Goal: Task Accomplishment & Management: Manage account settings

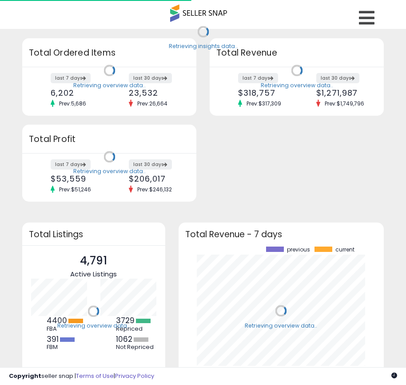
scroll to position [124, 188]
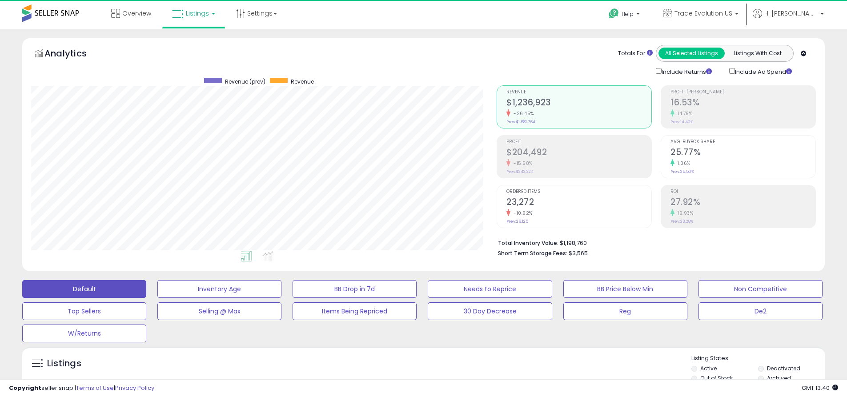
scroll to position [182, 465]
click at [406, 368] on label "Deactivated" at bounding box center [783, 369] width 33 height 8
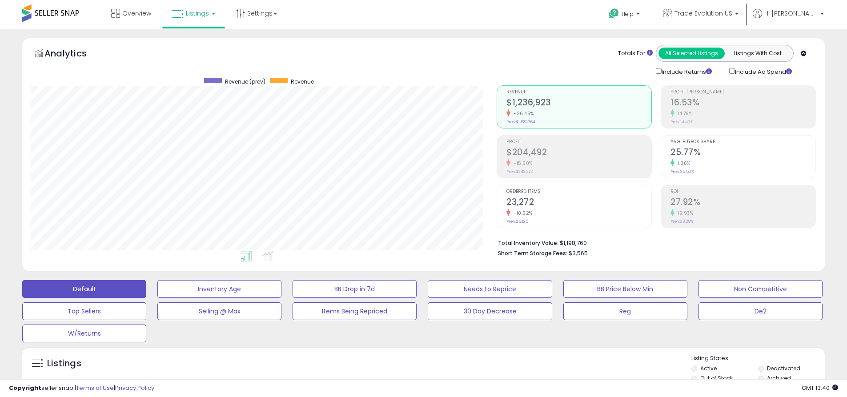
click at [406, 378] on label "Archived" at bounding box center [779, 378] width 24 height 8
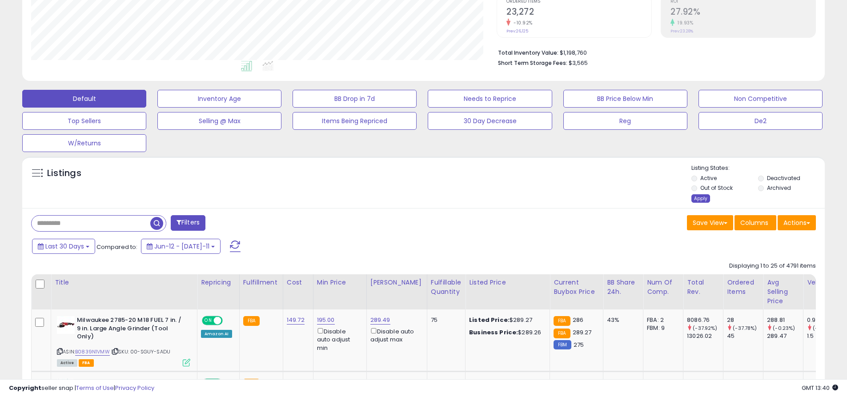
click at [406, 198] on div "Apply" at bounding box center [700, 198] width 19 height 8
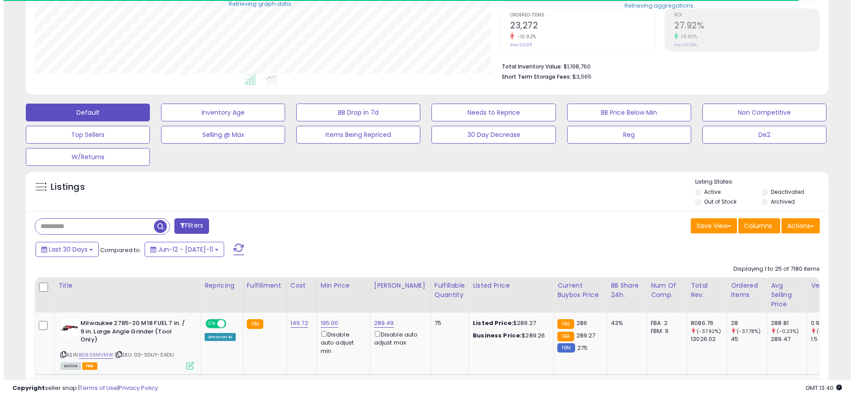
scroll to position [444408, 444125]
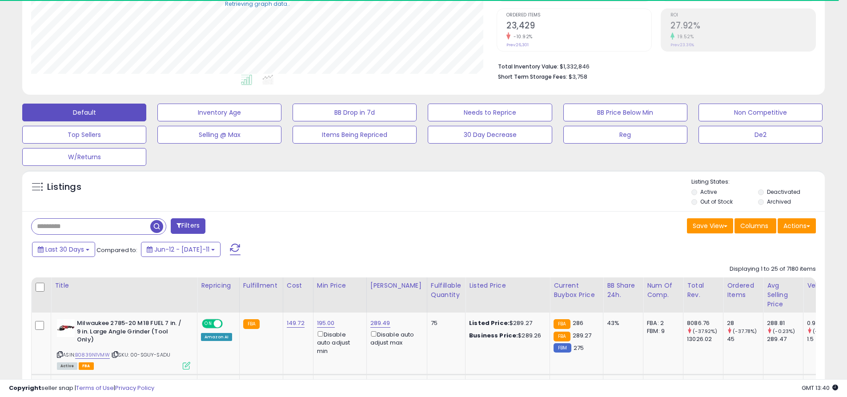
click at [84, 112] on button "Default" at bounding box center [84, 113] width 124 height 18
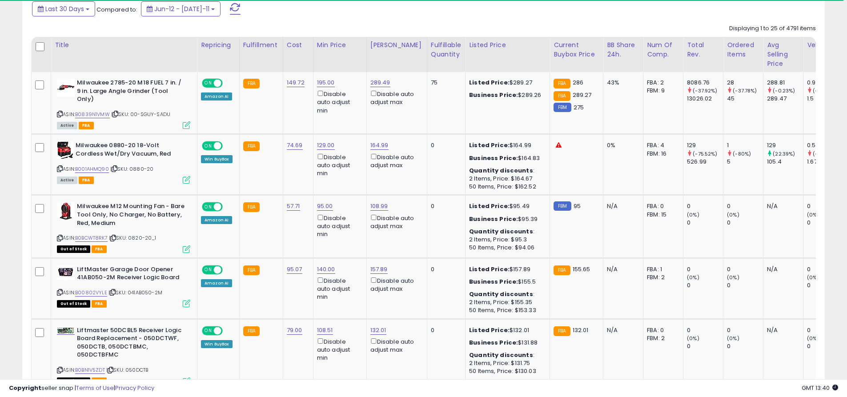
click at [230, 8] on span at bounding box center [235, 9] width 11 height 12
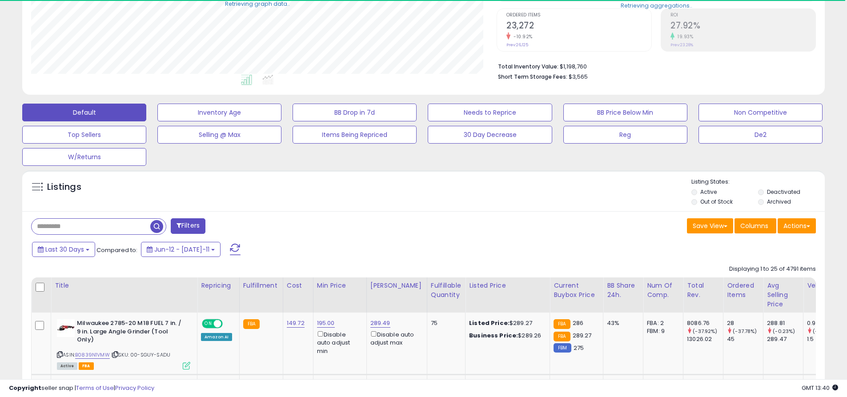
click at [91, 226] on input "text" at bounding box center [91, 227] width 119 height 16
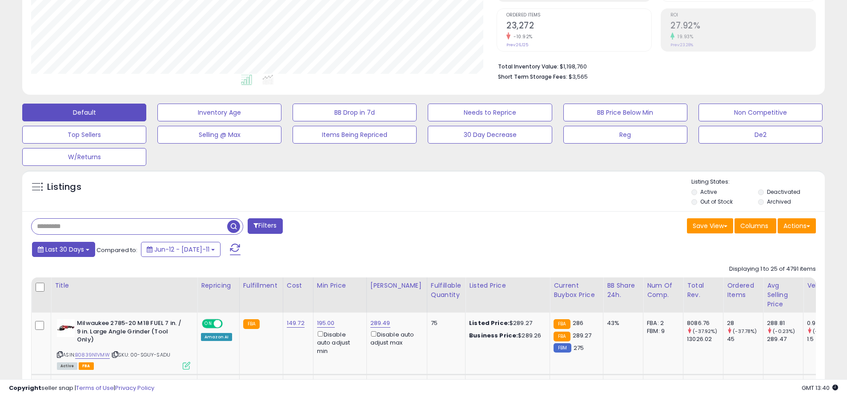
click at [63, 249] on span "Last 30 Days" at bounding box center [64, 249] width 39 height 9
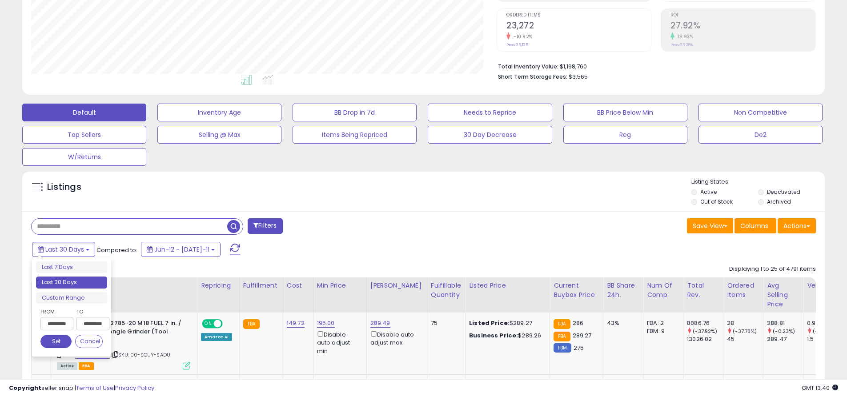
click at [72, 282] on li "Last 30 Days" at bounding box center [71, 283] width 71 height 12
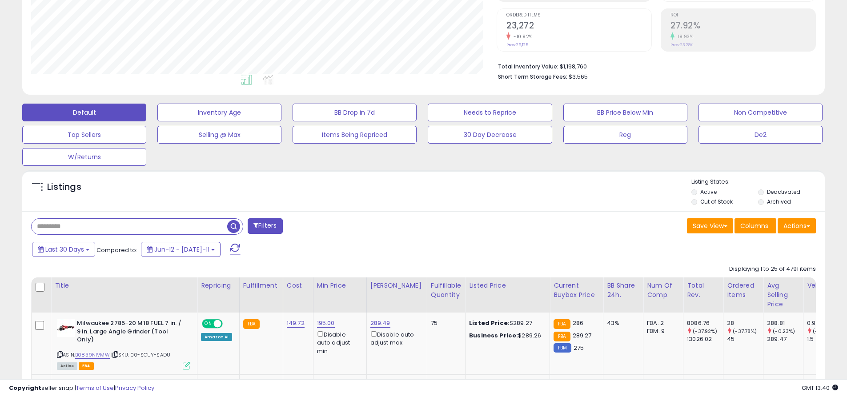
click at [129, 226] on input "text" at bounding box center [130, 227] width 196 height 16
click at [235, 225] on span "button" at bounding box center [233, 226] width 13 height 13
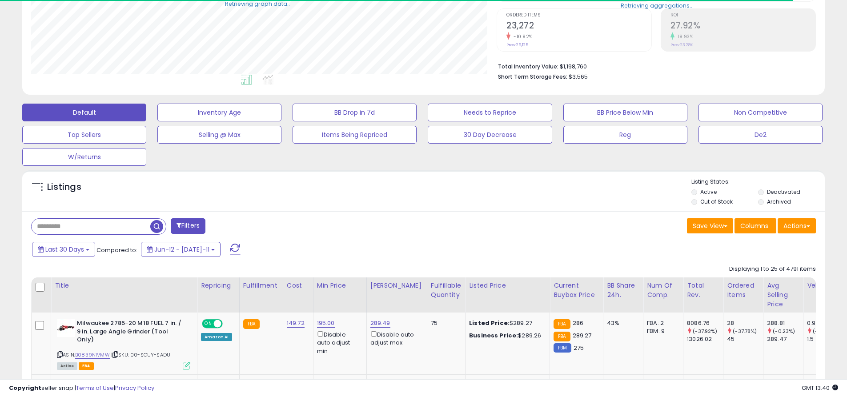
scroll to position [444408, 444125]
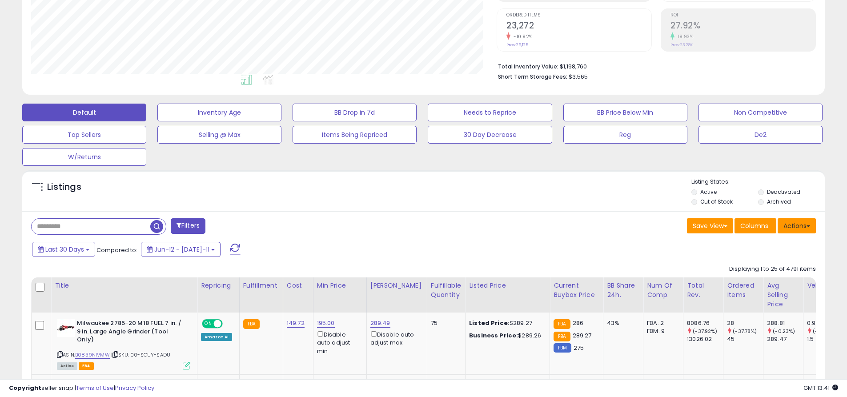
click at [406, 225] on button "Actions" at bounding box center [797, 225] width 38 height 15
click at [0, 0] on link "Export All Columns" at bounding box center [0, 0] width 0 height 0
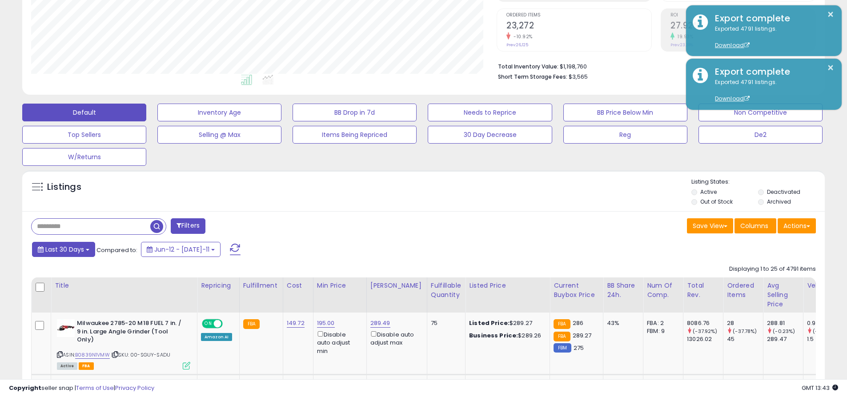
click at [63, 249] on span "Last 30 Days" at bounding box center [64, 249] width 39 height 9
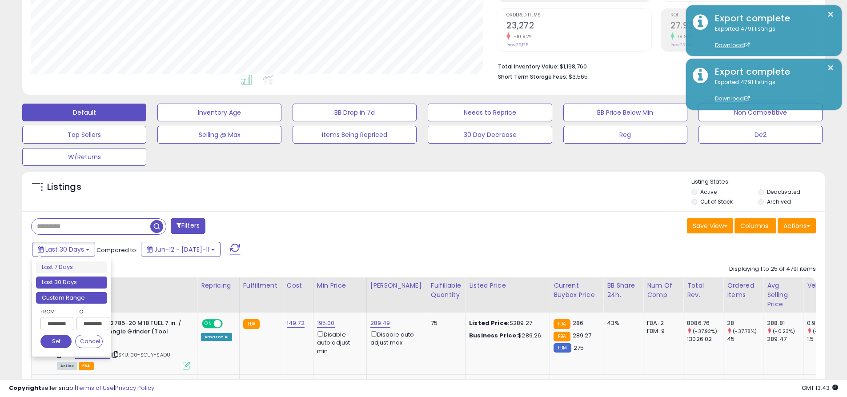
click at [72, 297] on li "Custom Range" at bounding box center [71, 298] width 71 height 12
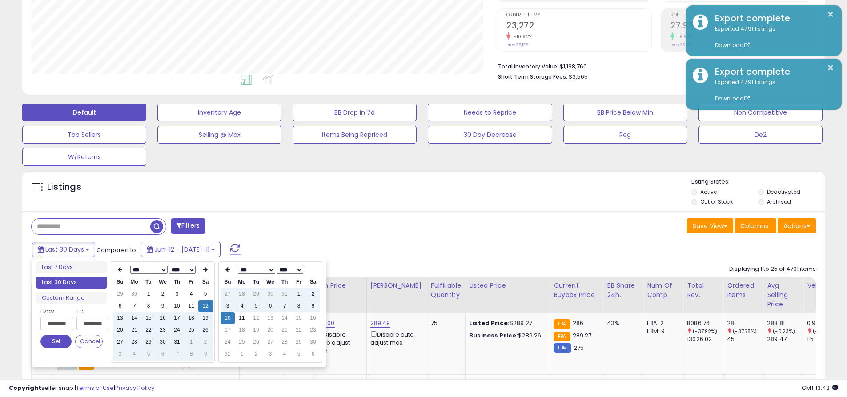
click at [57, 324] on input "**********" at bounding box center [56, 323] width 33 height 13
type input "**********"
click at [56, 341] on button "Set" at bounding box center [55, 341] width 31 height 13
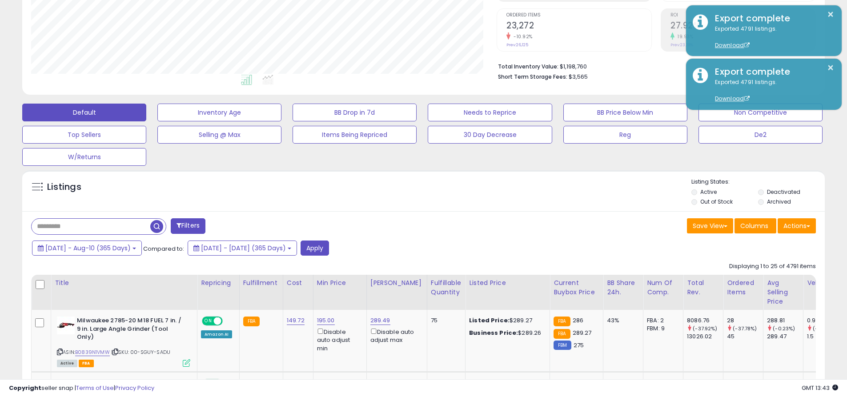
click at [91, 226] on input "text" at bounding box center [91, 227] width 119 height 16
click at [329, 248] on button "Apply" at bounding box center [315, 248] width 28 height 15
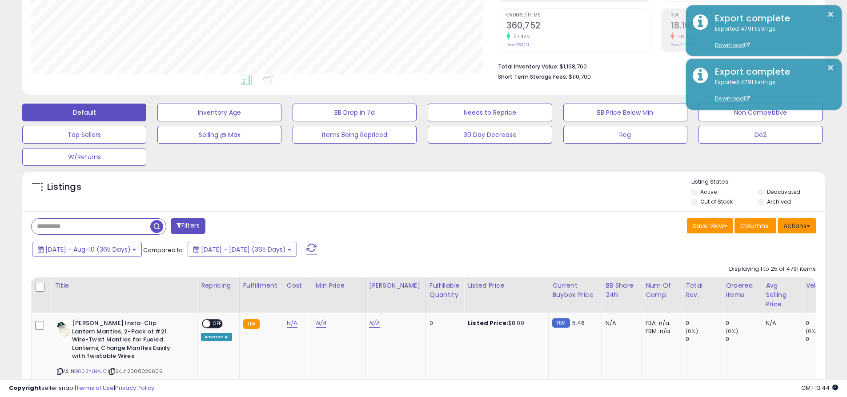
click at [406, 225] on button "Actions" at bounding box center [797, 225] width 38 height 15
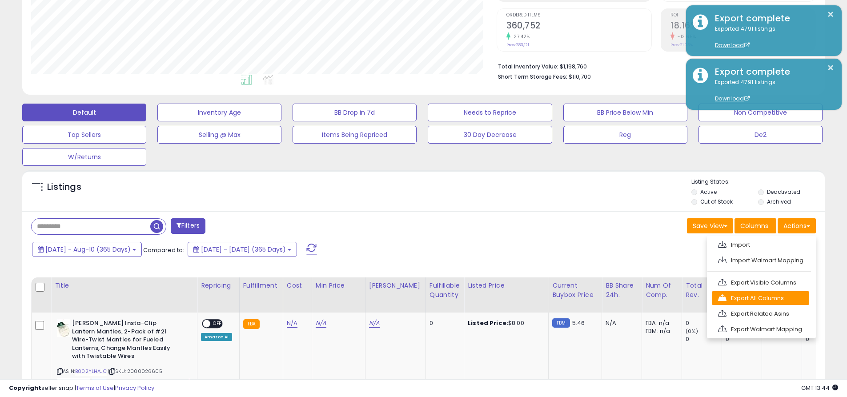
click at [406, 298] on link "Export All Columns" at bounding box center [760, 298] width 97 height 14
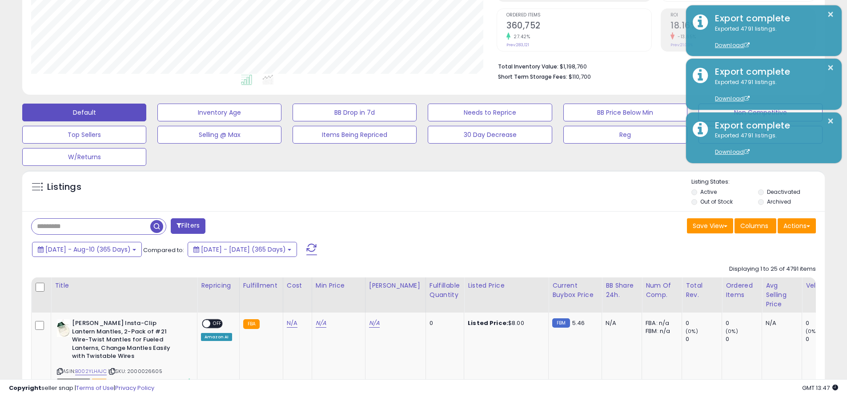
click at [406, 14] on button "×" at bounding box center [830, 14] width 7 height 11
click at [91, 226] on input "text" at bounding box center [91, 227] width 119 height 16
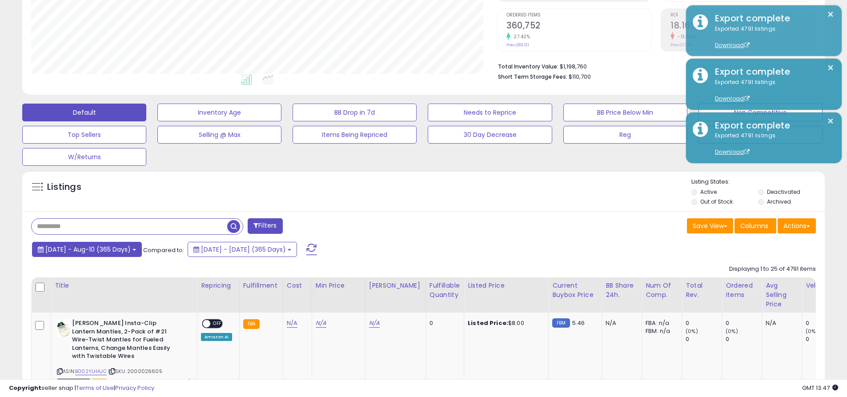
click at [95, 249] on span "2024-Aug-11 - Aug-10 (365 Days)" at bounding box center [87, 249] width 85 height 9
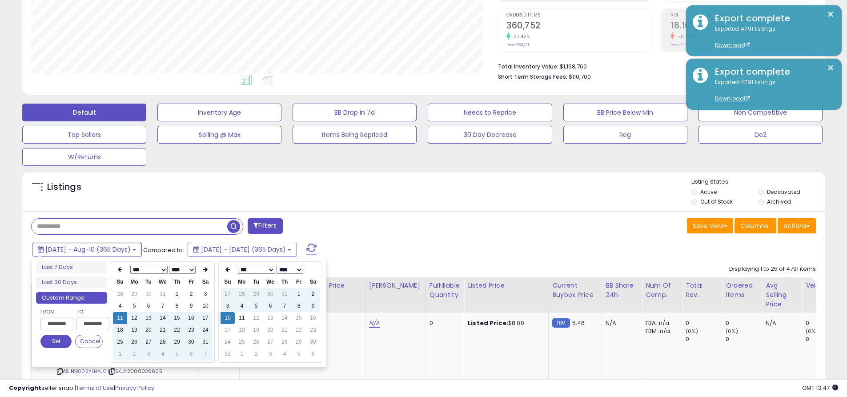
click at [57, 324] on input "**********" at bounding box center [56, 323] width 33 height 13
type input "**********"
click at [56, 341] on button "Set" at bounding box center [55, 341] width 31 height 13
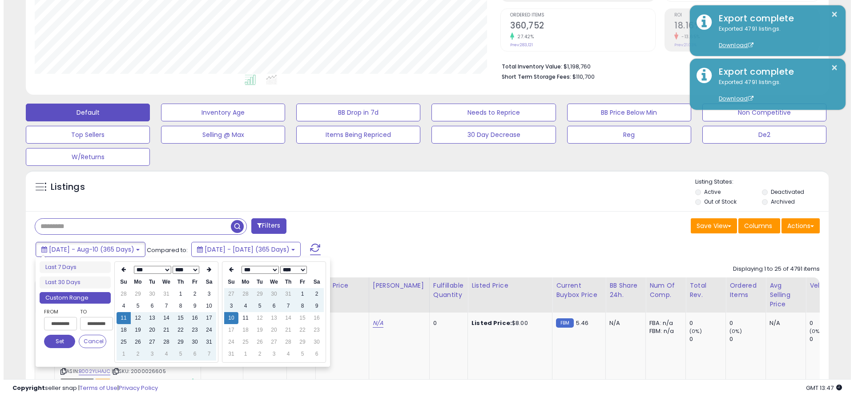
scroll to position [0, 0]
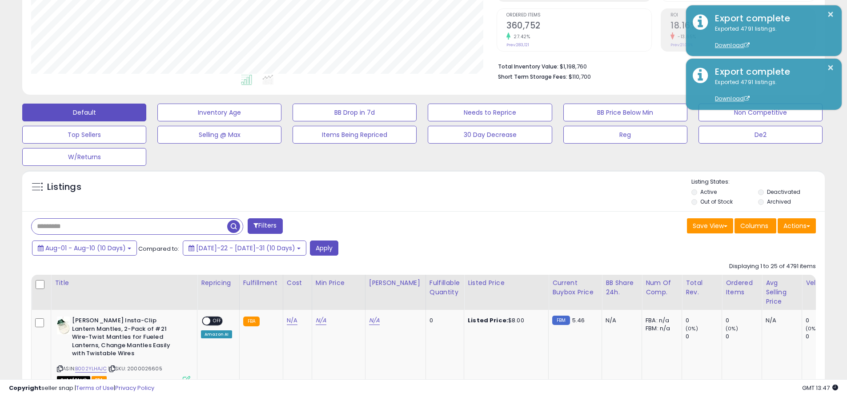
click at [129, 226] on input "text" at bounding box center [130, 227] width 196 height 16
click at [310, 248] on button "Apply" at bounding box center [324, 248] width 28 height 15
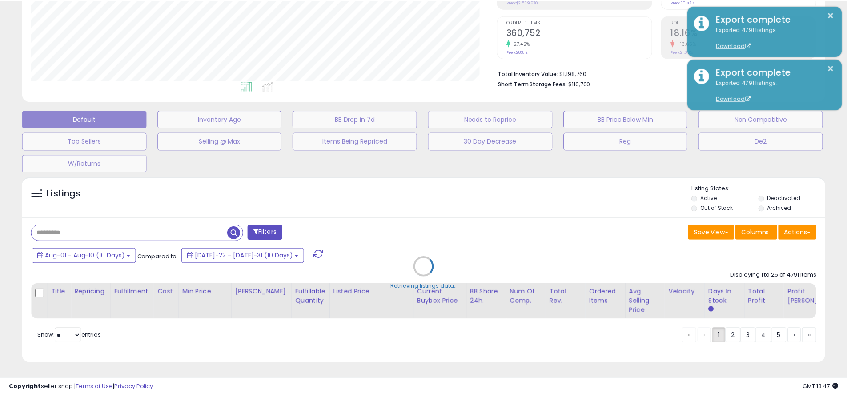
scroll to position [182, 469]
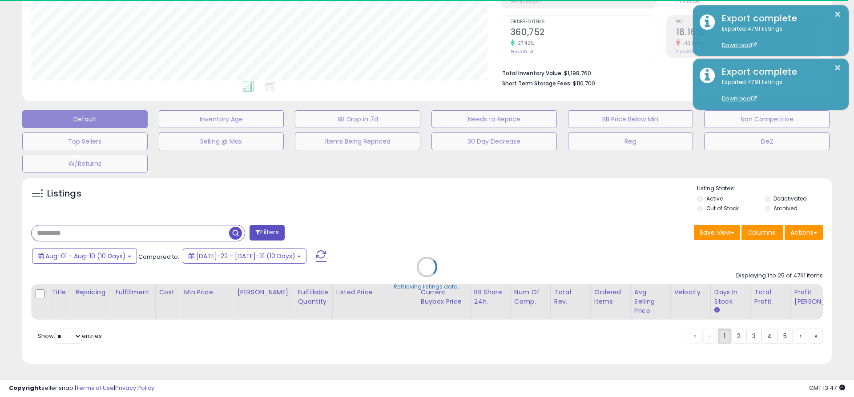
type input "*******"
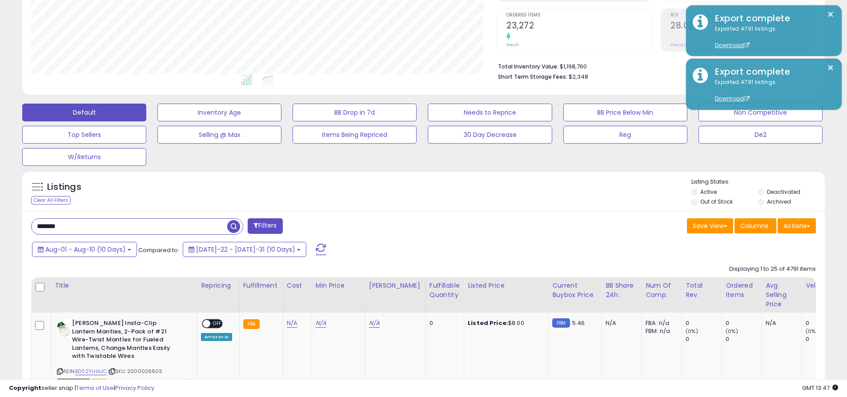
scroll to position [182, 465]
click at [406, 225] on button "Actions" at bounding box center [797, 225] width 38 height 15
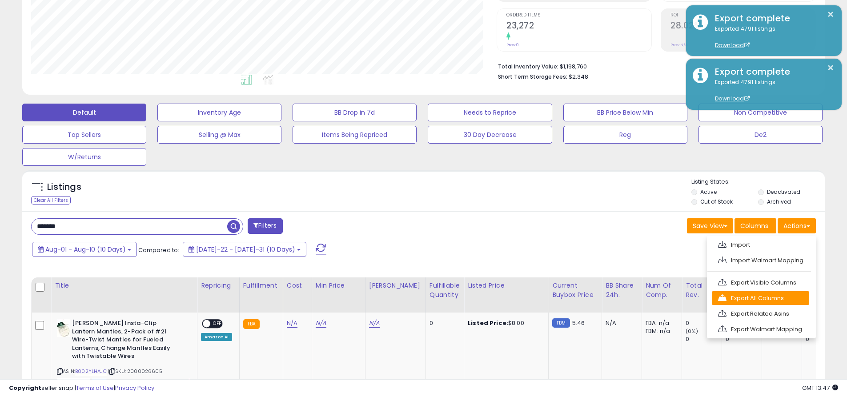
click at [406, 298] on link "Export All Columns" at bounding box center [760, 298] width 97 height 14
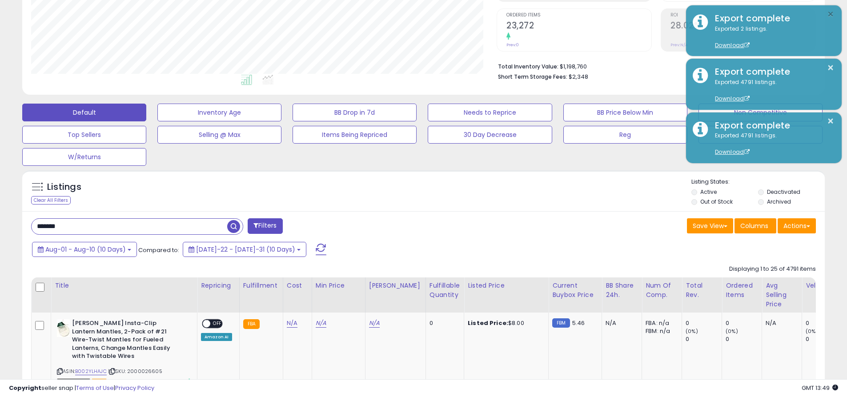
click at [406, 14] on button "×" at bounding box center [830, 14] width 7 height 11
click at [129, 226] on input "*******" at bounding box center [130, 227] width 196 height 16
click at [85, 249] on span "Aug-01 - Aug-10 (10 Days)" at bounding box center [85, 249] width 80 height 9
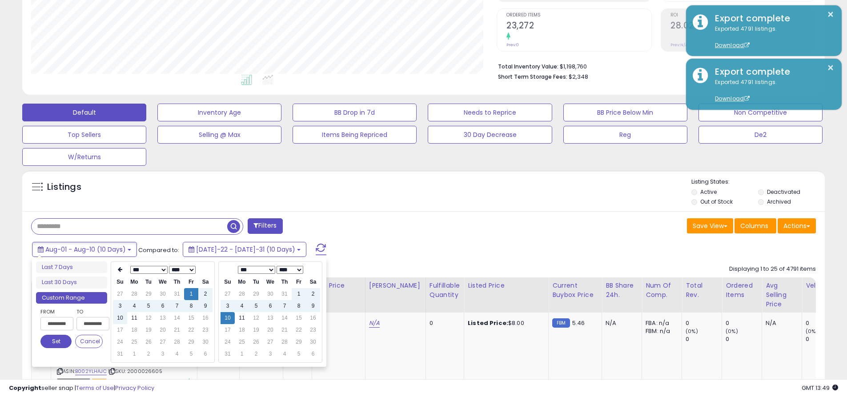
click at [57, 324] on input "**********" at bounding box center [56, 323] width 33 height 13
type input "**********"
click at [56, 341] on button "Set" at bounding box center [55, 341] width 31 height 13
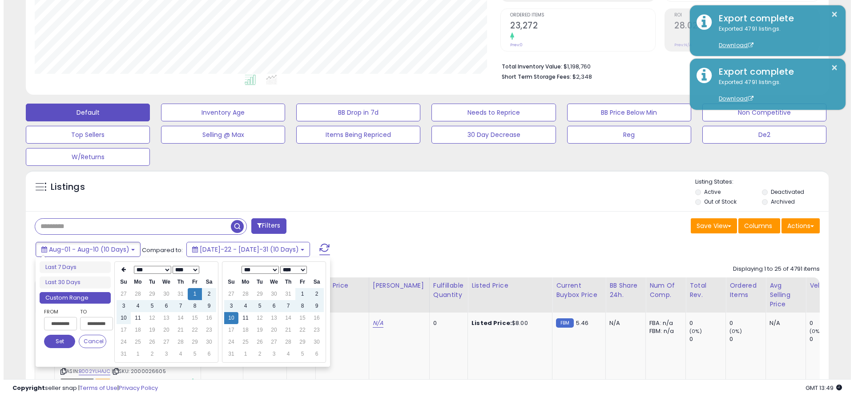
scroll to position [0, 0]
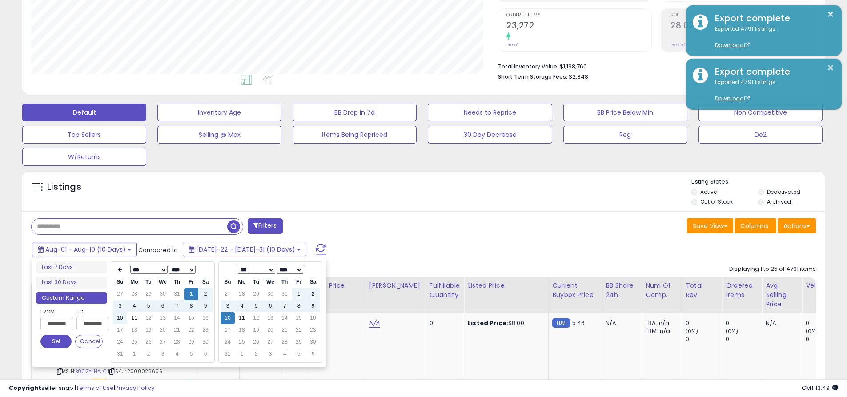
click at [129, 226] on input "text" at bounding box center [130, 227] width 196 height 16
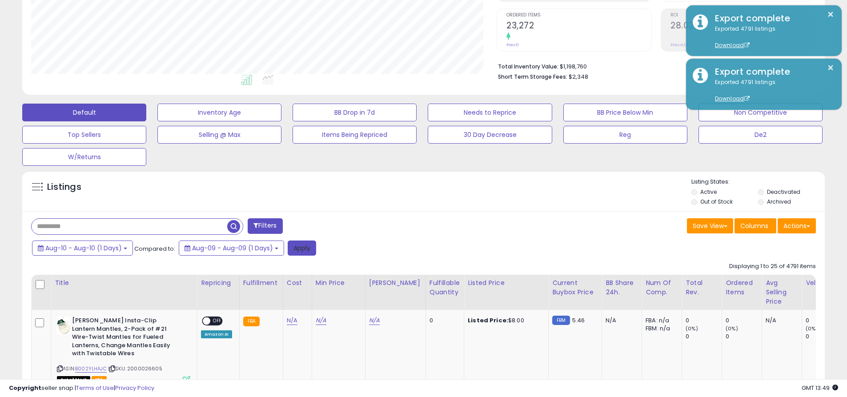
click at [301, 248] on button "Apply" at bounding box center [302, 248] width 28 height 15
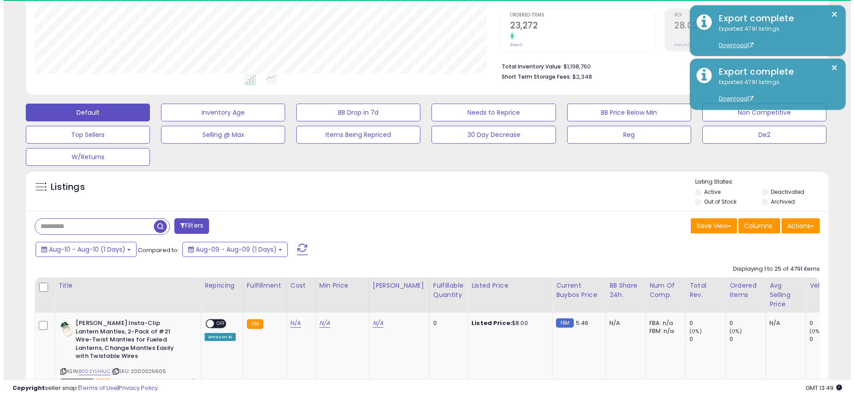
scroll to position [182, 465]
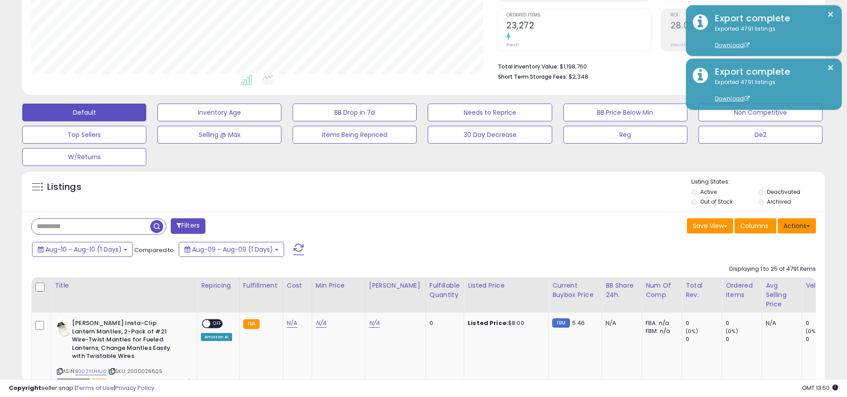
click at [406, 225] on button "Actions" at bounding box center [797, 225] width 38 height 15
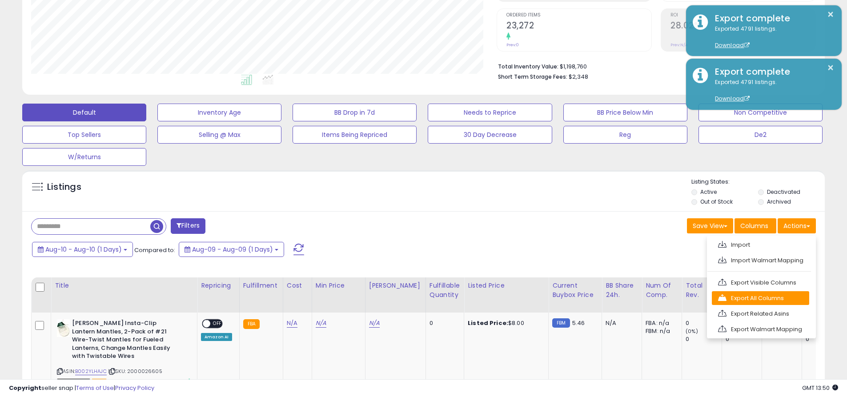
click at [406, 298] on link "Export All Columns" at bounding box center [760, 298] width 97 height 14
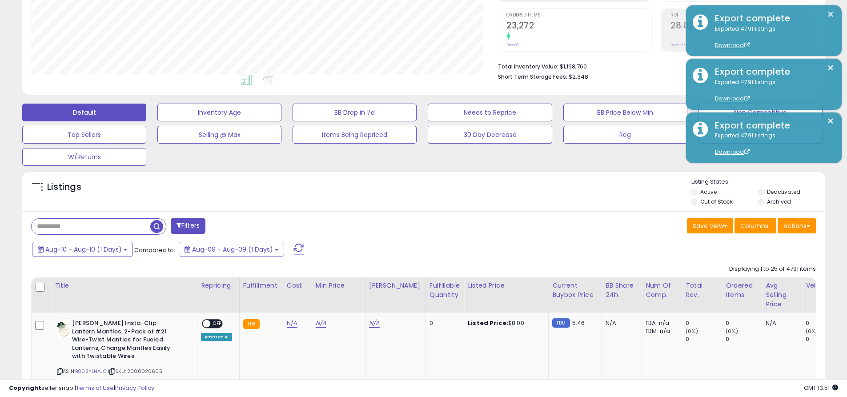
click at [406, 14] on button "×" at bounding box center [830, 14] width 7 height 11
click at [91, 226] on input "text" at bounding box center [91, 227] width 119 height 16
click at [83, 249] on span "Aug-10 - Aug-10 (1 Days)" at bounding box center [83, 249] width 76 height 9
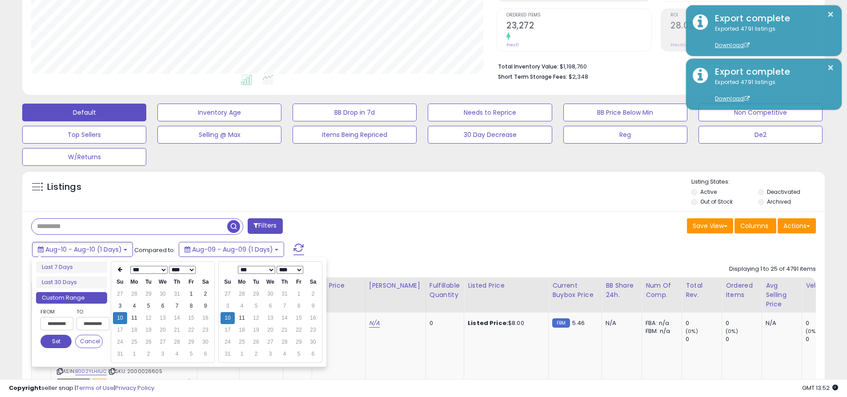
click at [57, 324] on input "**********" at bounding box center [56, 323] width 33 height 13
type input "**********"
click at [56, 341] on button "Set" at bounding box center [55, 341] width 31 height 13
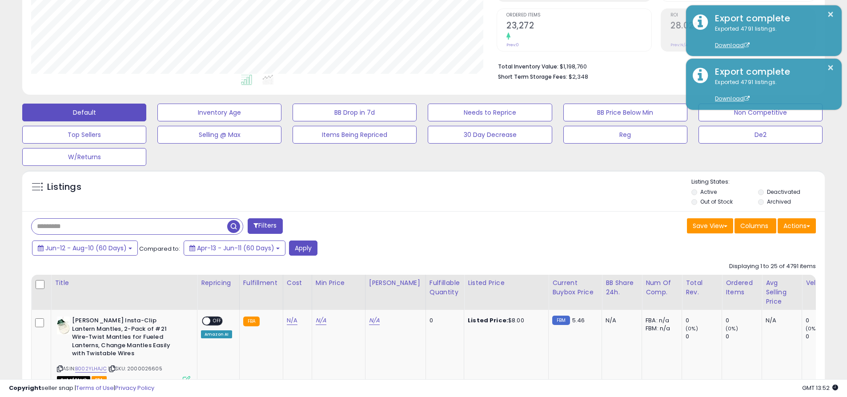
click at [129, 226] on input "text" at bounding box center [130, 227] width 196 height 16
click at [302, 248] on button "Apply" at bounding box center [303, 248] width 28 height 15
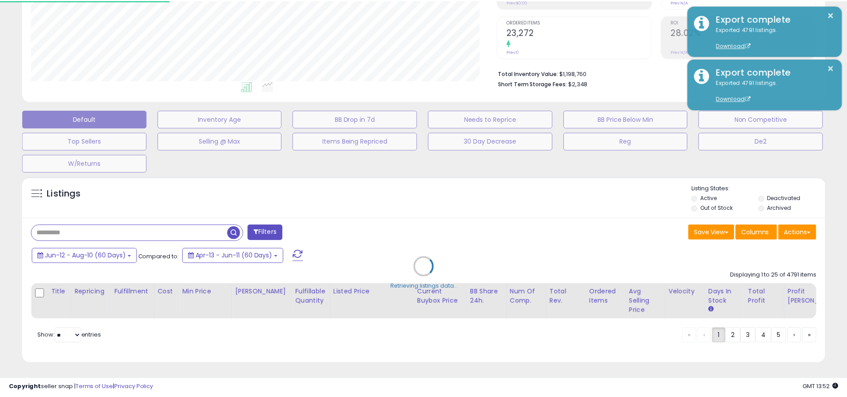
scroll to position [182, 469]
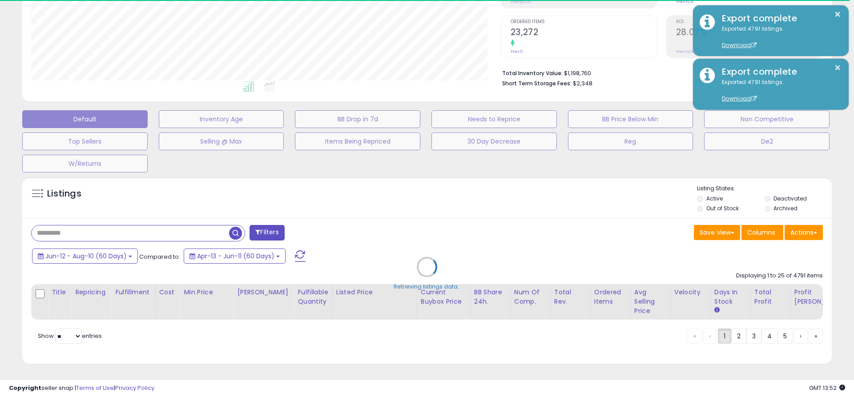
type input "*******"
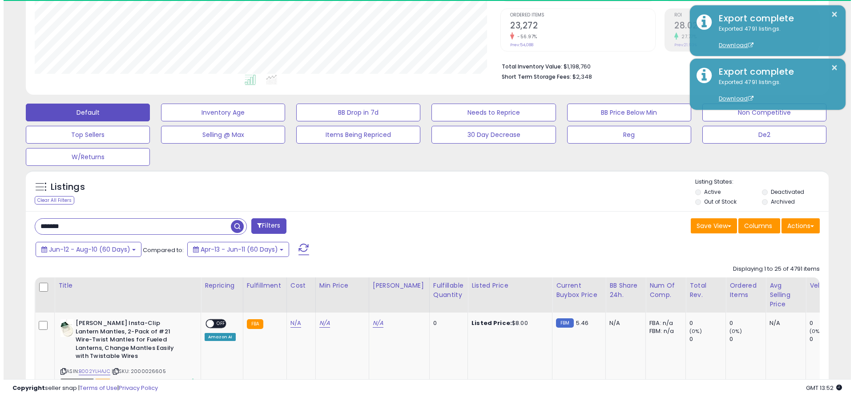
scroll to position [182, 465]
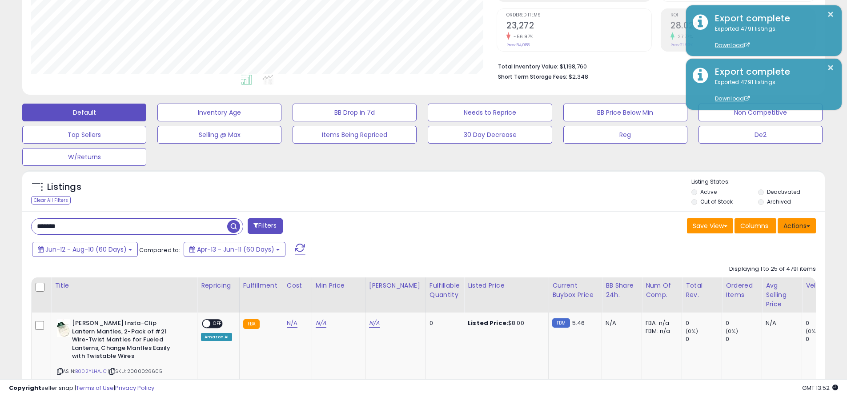
click at [406, 225] on button "Actions" at bounding box center [797, 225] width 38 height 15
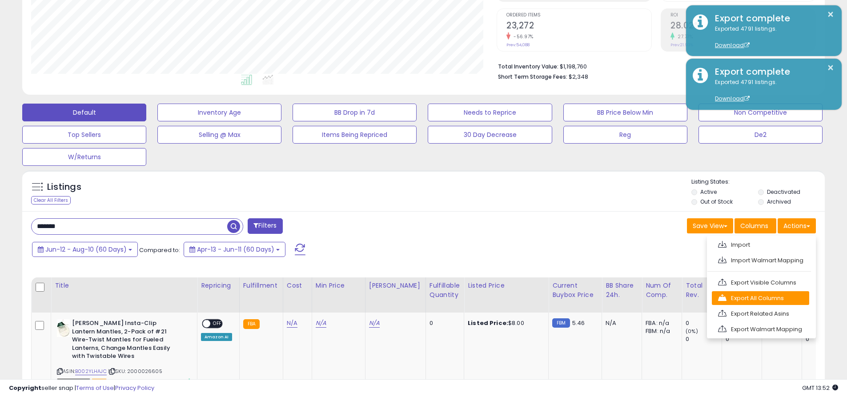
click at [406, 298] on link "Export All Columns" at bounding box center [760, 298] width 97 height 14
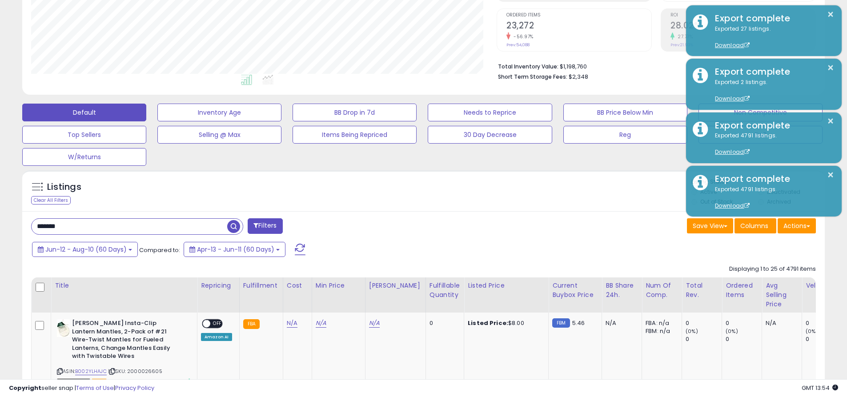
click at [406, 14] on button "×" at bounding box center [830, 14] width 7 height 11
click at [129, 226] on input "*******" at bounding box center [130, 227] width 196 height 16
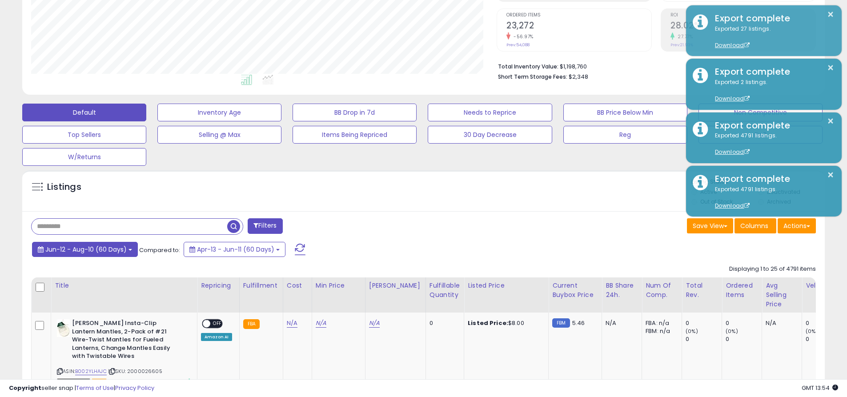
click at [85, 249] on span "Jun-12 - Aug-10 (60 Days)" at bounding box center [85, 249] width 81 height 9
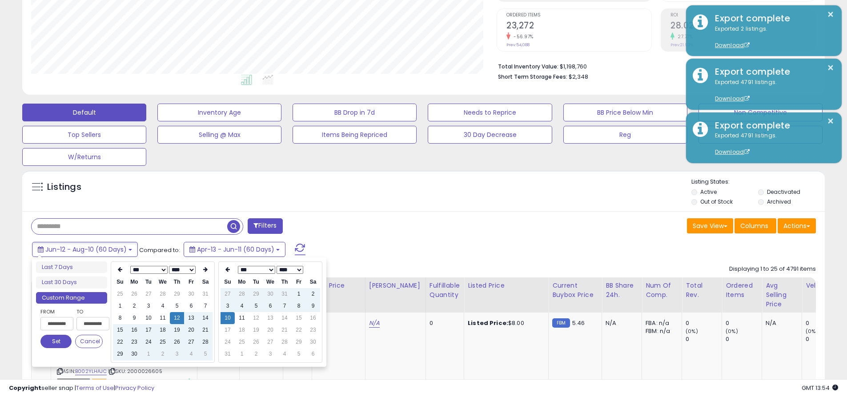
click at [57, 324] on input "**********" at bounding box center [56, 323] width 33 height 13
type input "**********"
click at [56, 341] on button "Set" at bounding box center [55, 341] width 31 height 13
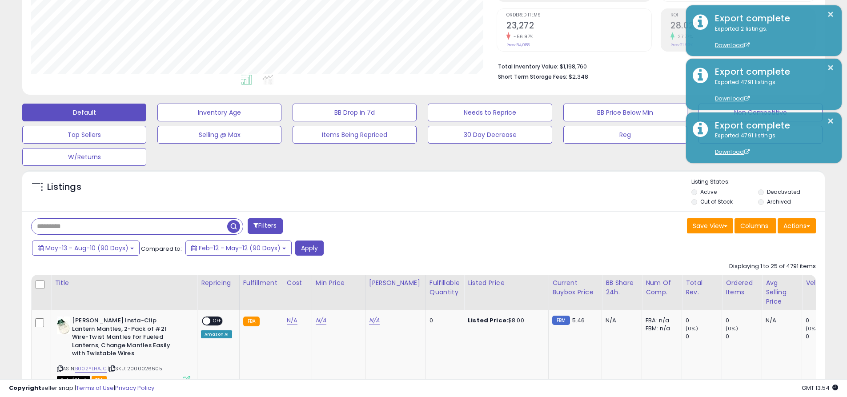
click at [129, 226] on input "text" at bounding box center [130, 227] width 196 height 16
click at [308, 248] on button "Apply" at bounding box center [309, 248] width 28 height 15
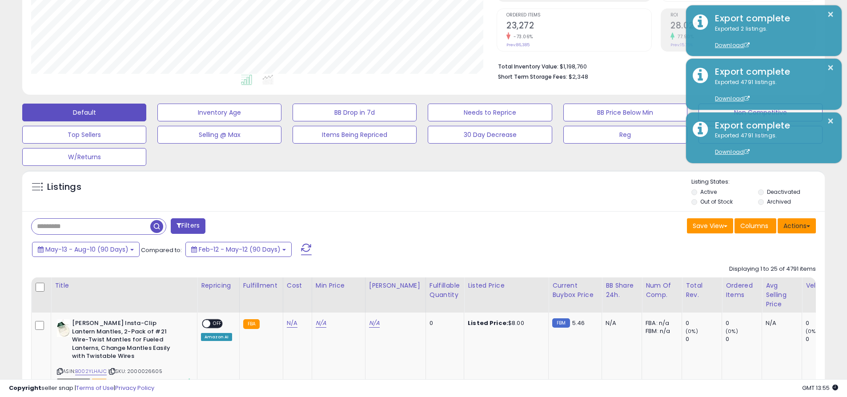
click at [406, 225] on button "Actions" at bounding box center [797, 225] width 38 height 15
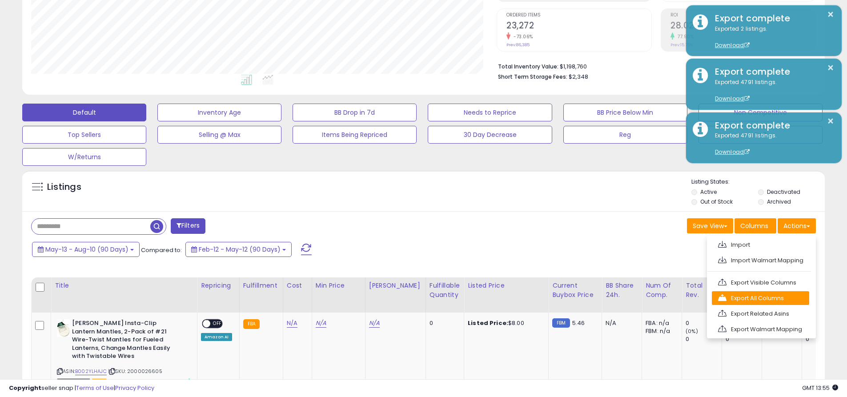
click at [406, 298] on link "Export All Columns" at bounding box center [760, 298] width 97 height 14
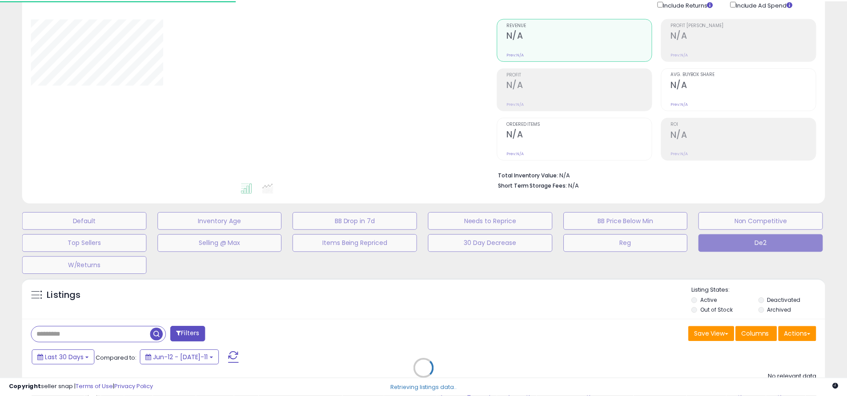
scroll to position [38, 0]
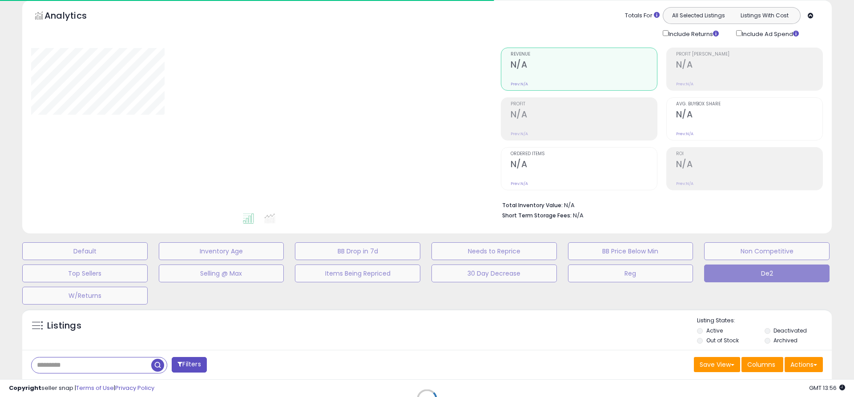
click at [427, 116] on div at bounding box center [259, 130] width 456 height 164
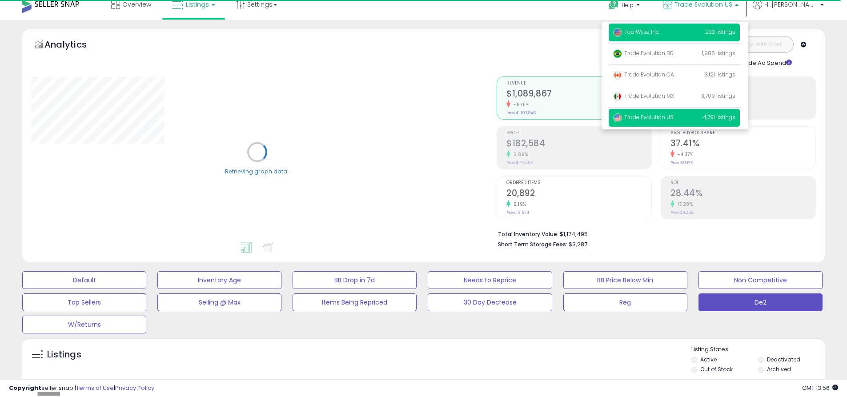
click at [659, 32] on span "ToolWyze Inc" at bounding box center [636, 32] width 46 height 8
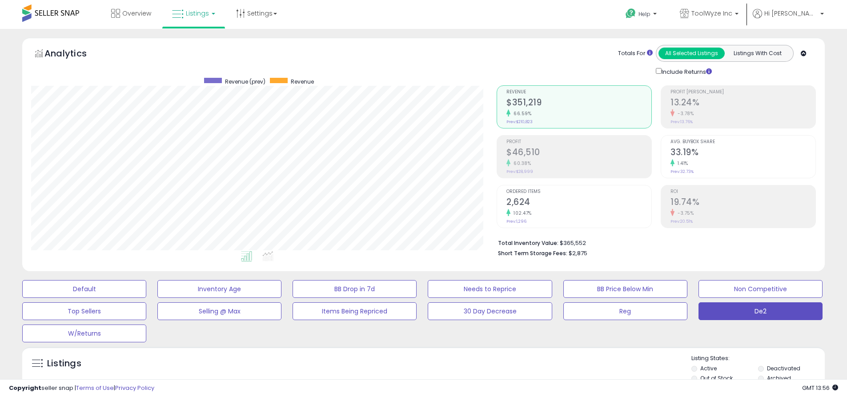
scroll to position [182, 465]
click at [783, 368] on label "Deactivated" at bounding box center [783, 369] width 33 height 8
click at [779, 378] on label "Archived" at bounding box center [779, 378] width 24 height 8
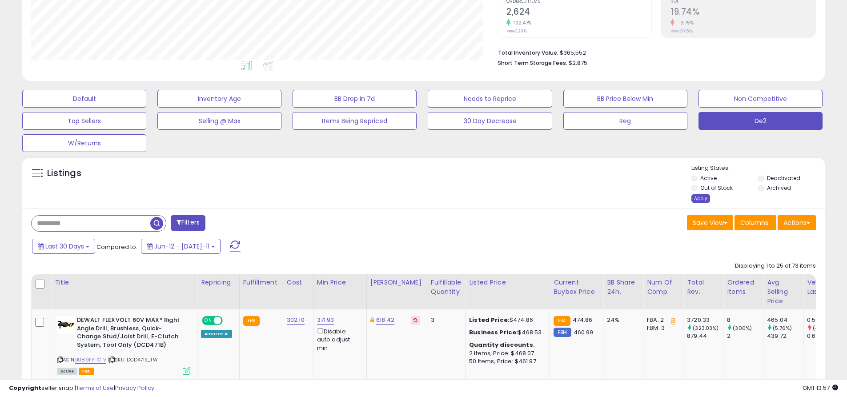
click at [700, 198] on div "Apply" at bounding box center [700, 198] width 19 height 8
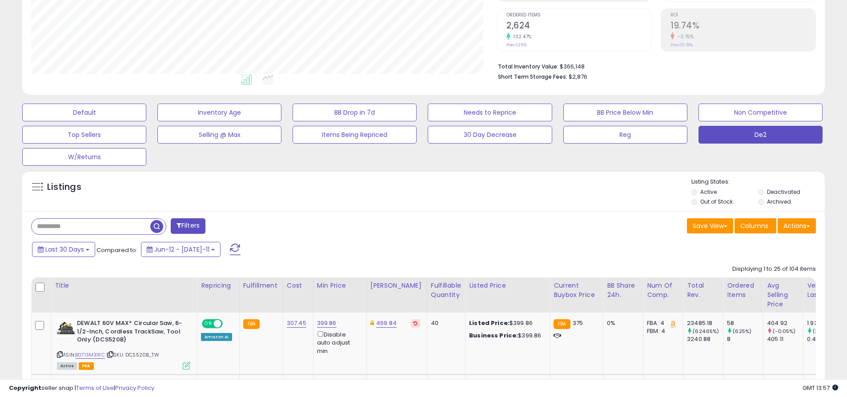
click at [84, 112] on button "Default" at bounding box center [84, 113] width 124 height 18
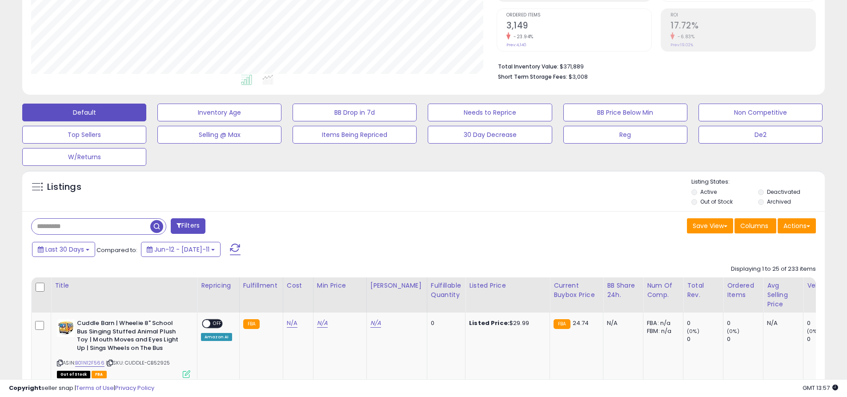
click at [230, 244] on span at bounding box center [235, 250] width 11 height 12
click at [91, 226] on input "text" at bounding box center [91, 227] width 119 height 16
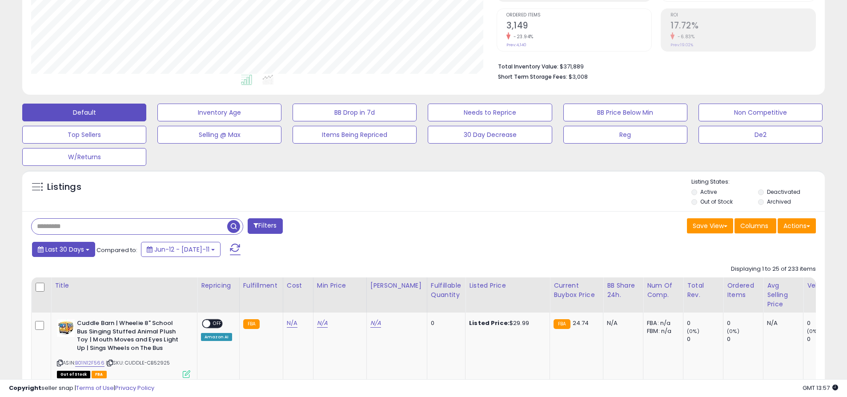
click at [63, 249] on span "Last 30 Days" at bounding box center [64, 249] width 39 height 9
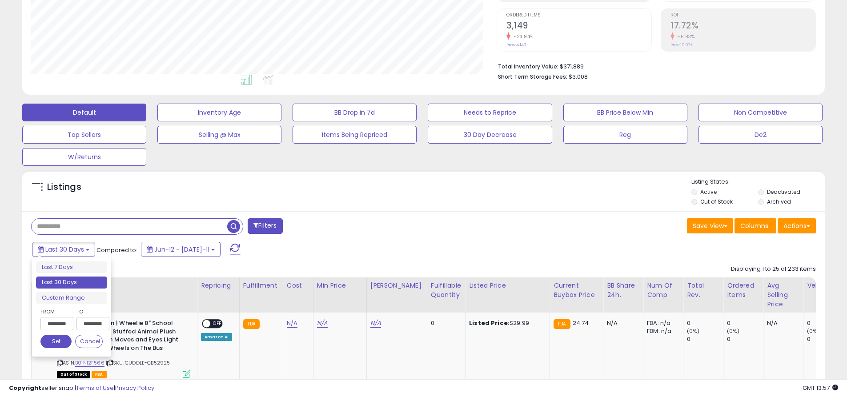
click at [72, 282] on li "Last 30 Days" at bounding box center [71, 283] width 71 height 12
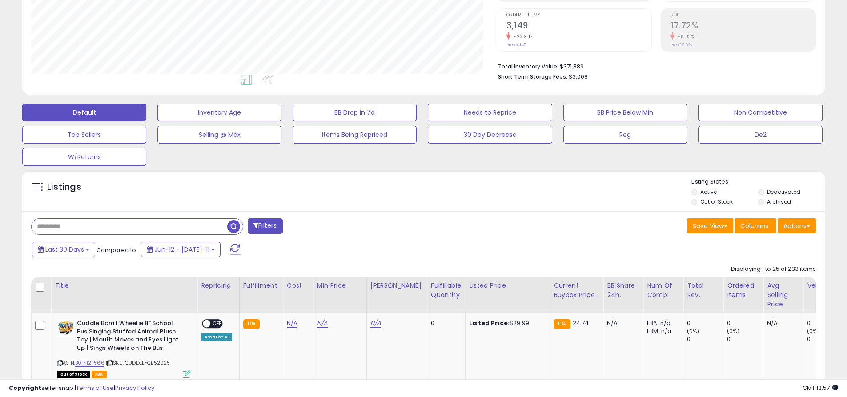
click at [129, 226] on input "text" at bounding box center [130, 227] width 196 height 16
click at [235, 225] on span "button" at bounding box center [233, 226] width 13 height 13
click at [797, 225] on button "Actions" at bounding box center [797, 225] width 38 height 15
click at [0, 0] on link "Export Related Asins" at bounding box center [0, 0] width 0 height 0
